Goal: Check status: Check status

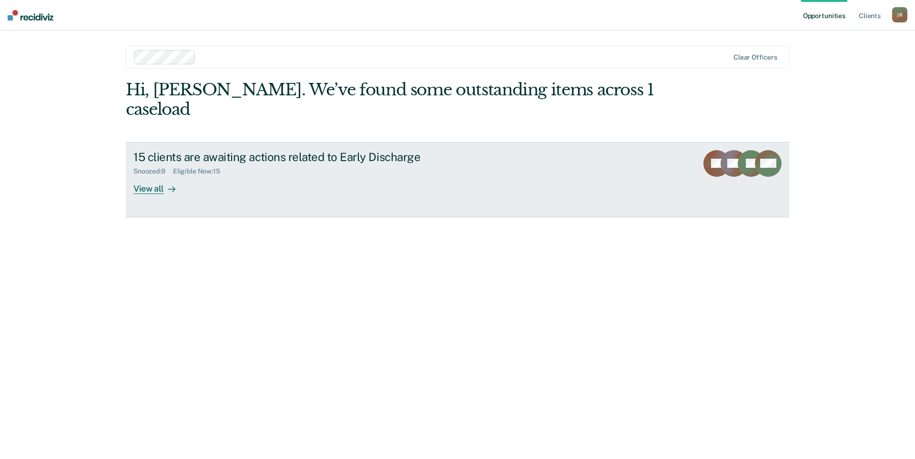
click at [294, 163] on div "Snoozed : 9 Eligible Now : 15" at bounding box center [300, 169] width 334 height 12
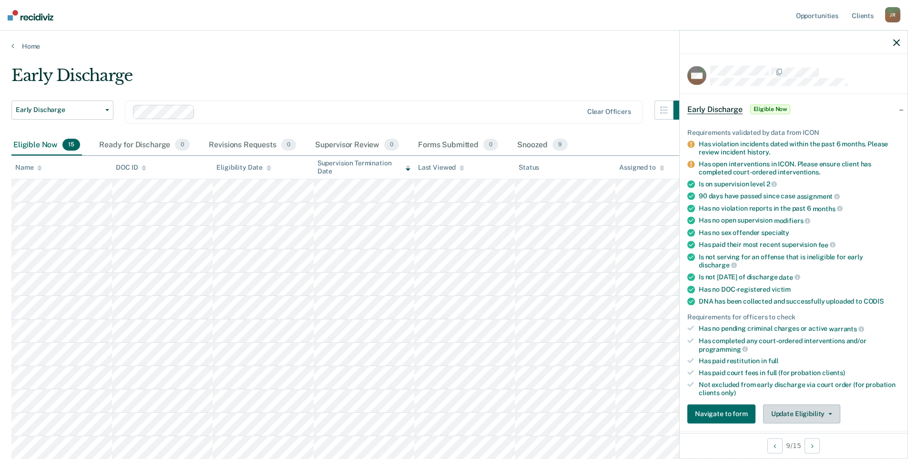
click at [824, 408] on button "Update Eligibility" at bounding box center [801, 413] width 77 height 19
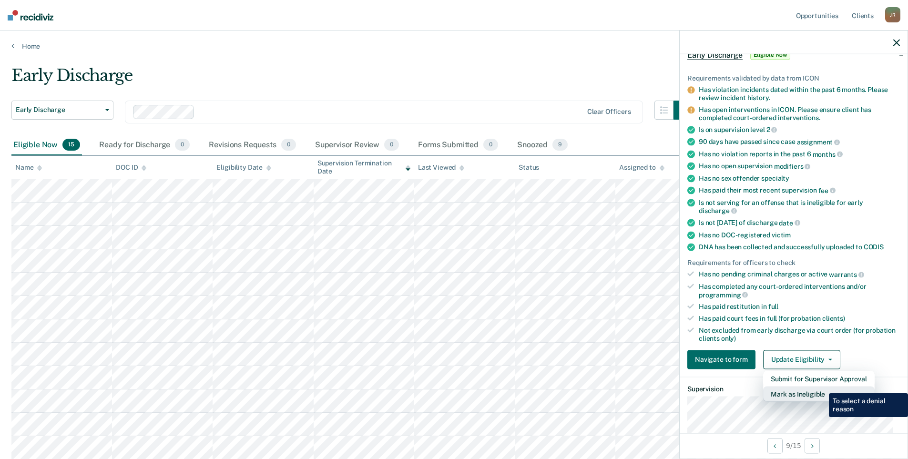
click at [822, 386] on button "Mark as Ineligible" at bounding box center [818, 393] width 111 height 15
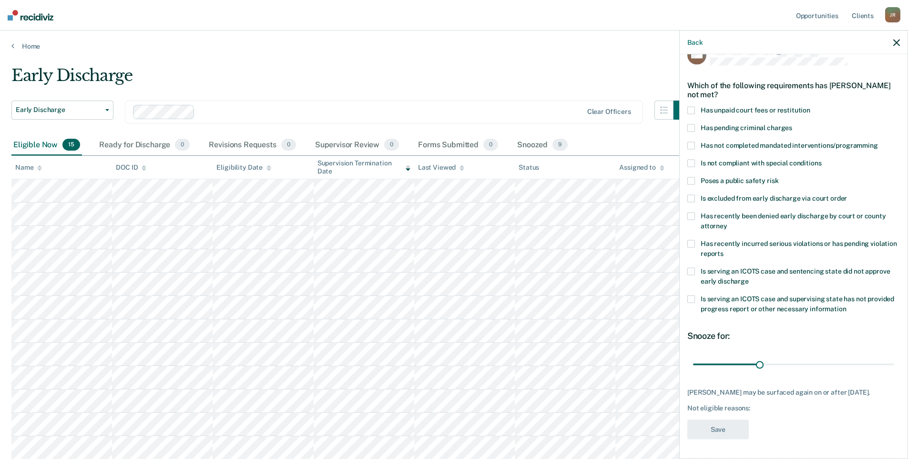
click at [696, 142] on label "Has not completed mandated interventions/programming" at bounding box center [793, 147] width 213 height 10
click at [719, 434] on button "Save" at bounding box center [717, 430] width 61 height 20
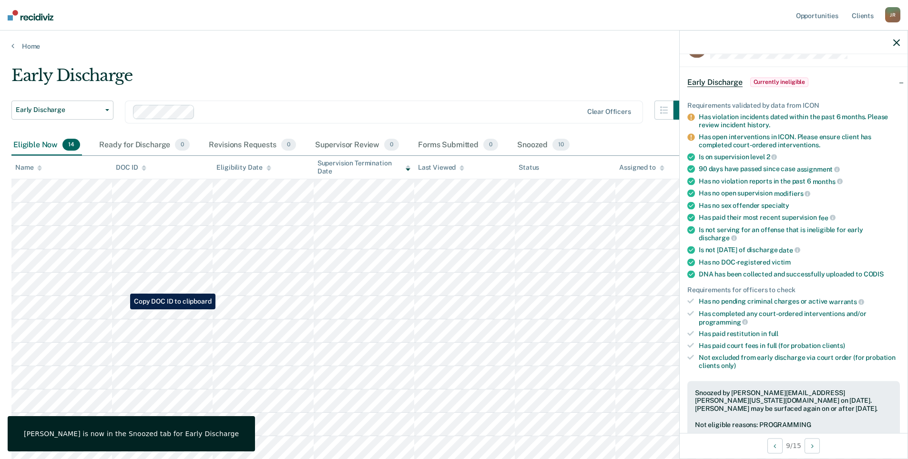
scroll to position [95, 0]
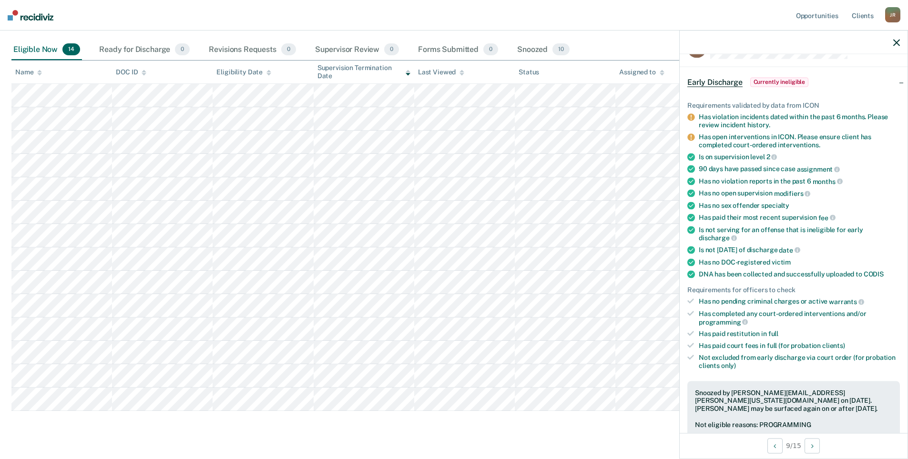
click at [898, 44] on icon "button" at bounding box center [896, 42] width 7 height 7
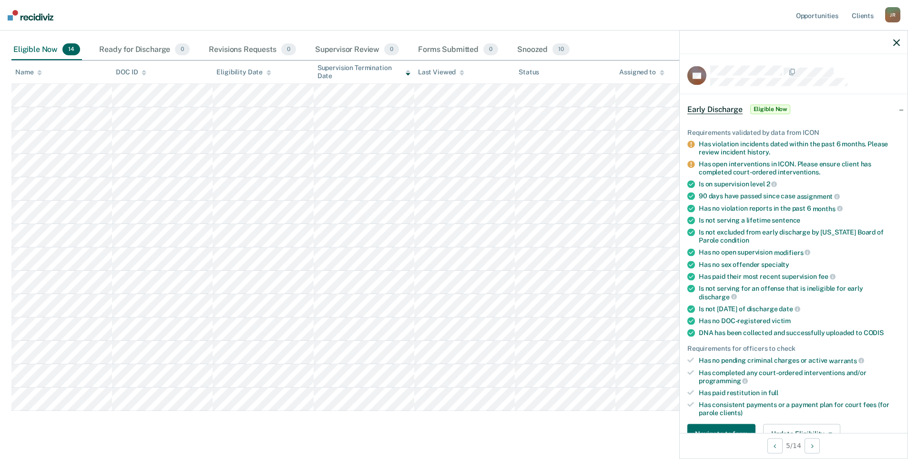
scroll to position [191, 0]
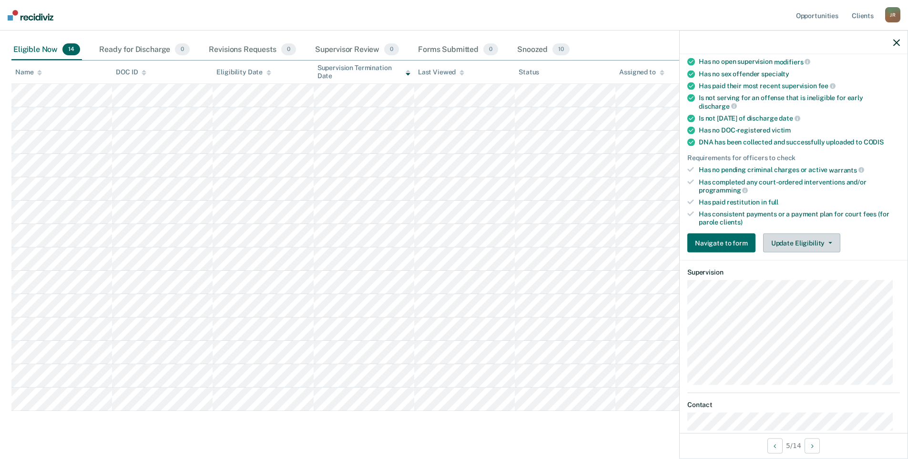
click at [814, 241] on button "Update Eligibility" at bounding box center [801, 242] width 77 height 19
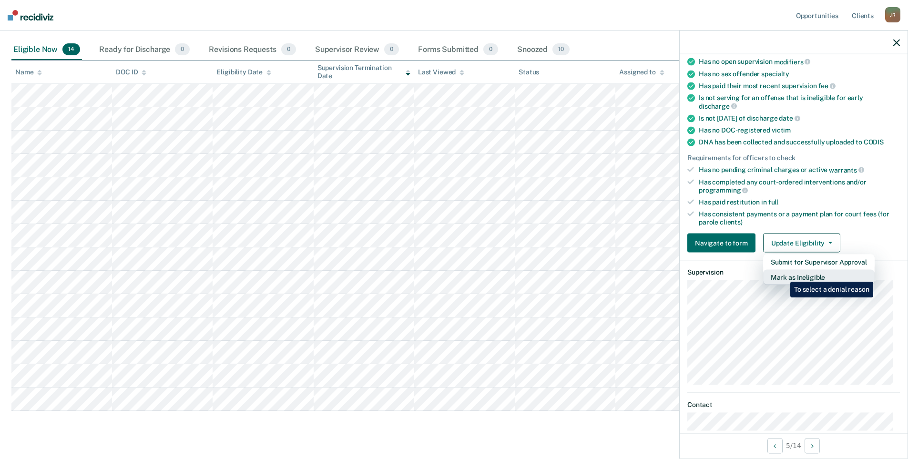
click at [783, 274] on button "Mark as Ineligible" at bounding box center [818, 277] width 111 height 15
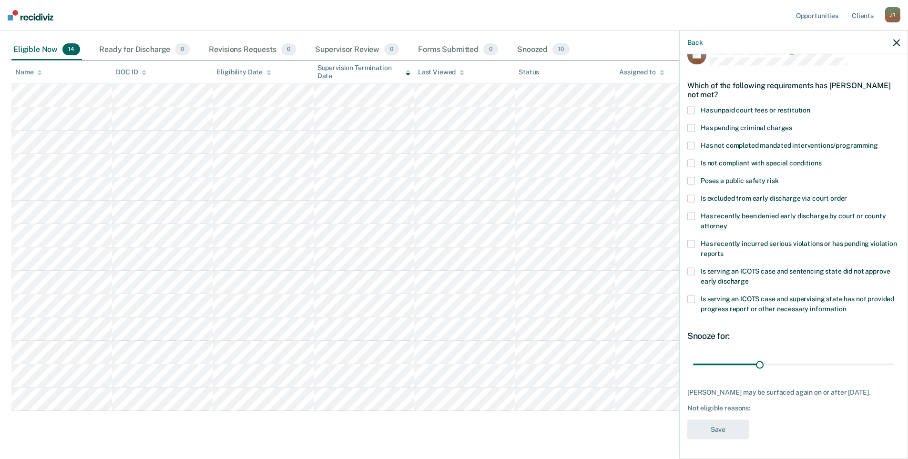
click at [896, 43] on icon "button" at bounding box center [896, 42] width 7 height 7
